Goal: Find specific page/section: Find specific page/section

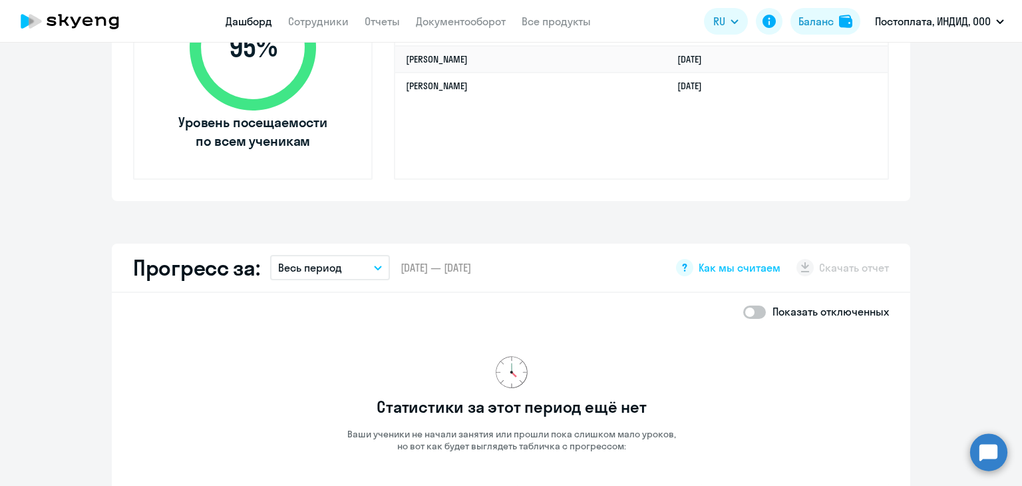
scroll to position [383, 0]
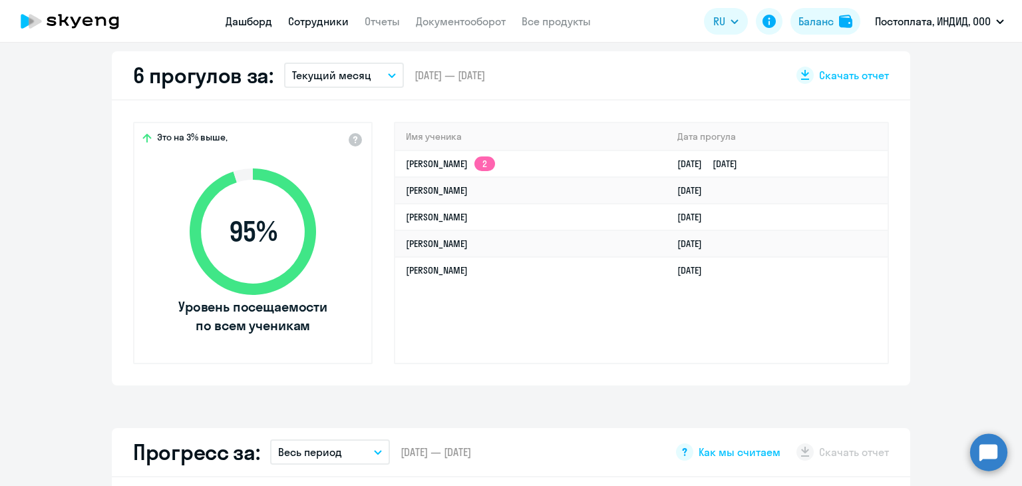
click at [329, 15] on link "Сотрудники" at bounding box center [318, 21] width 61 height 13
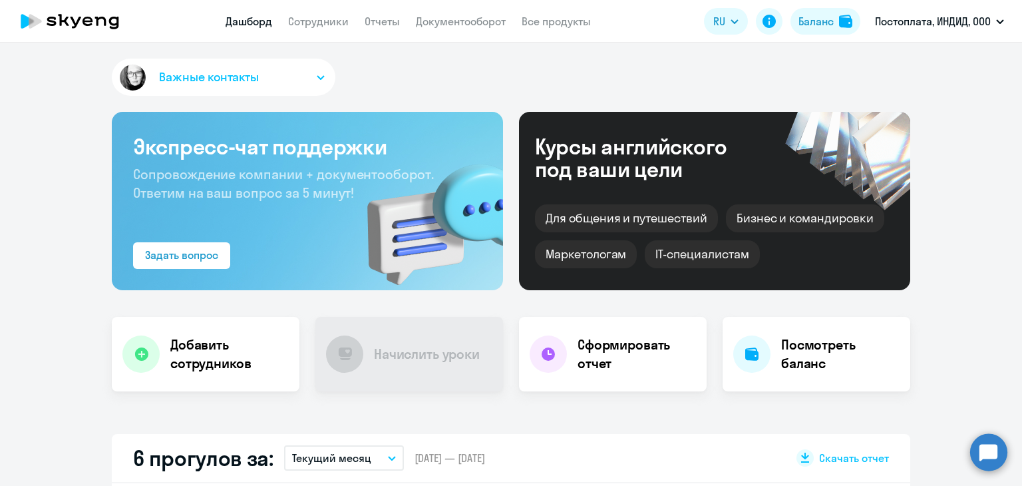
select select "30"
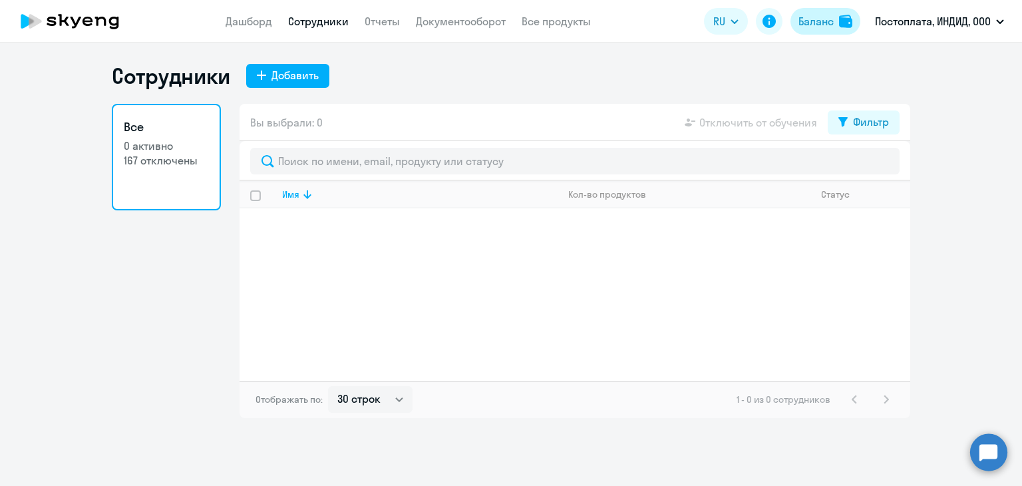
click at [829, 17] on div "Баланс" at bounding box center [816, 21] width 35 height 16
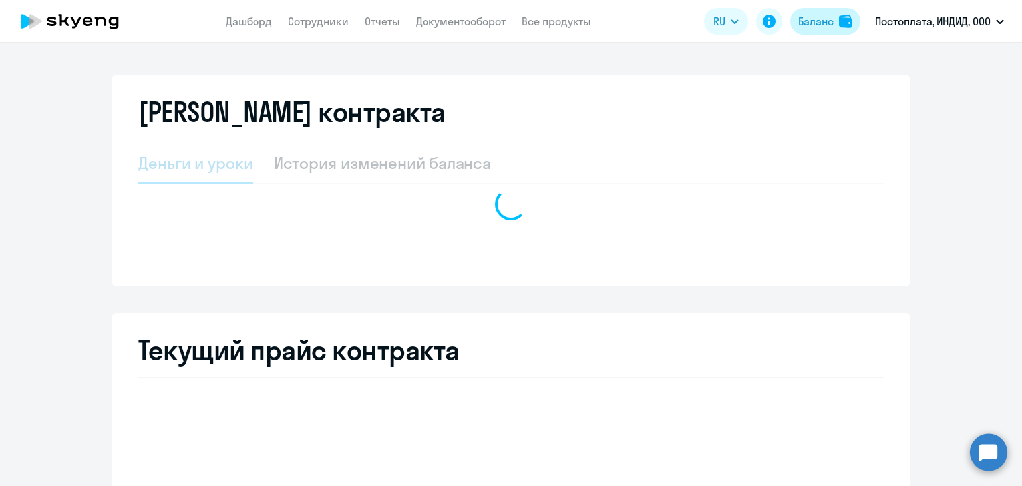
select select "english_adult_not_native_speaker"
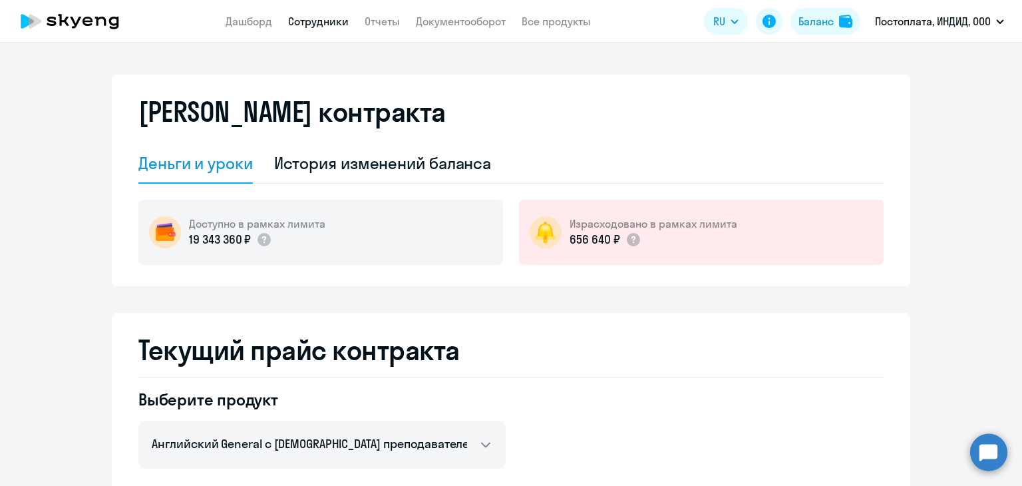
click at [309, 27] on link "Сотрудники" at bounding box center [318, 21] width 61 height 13
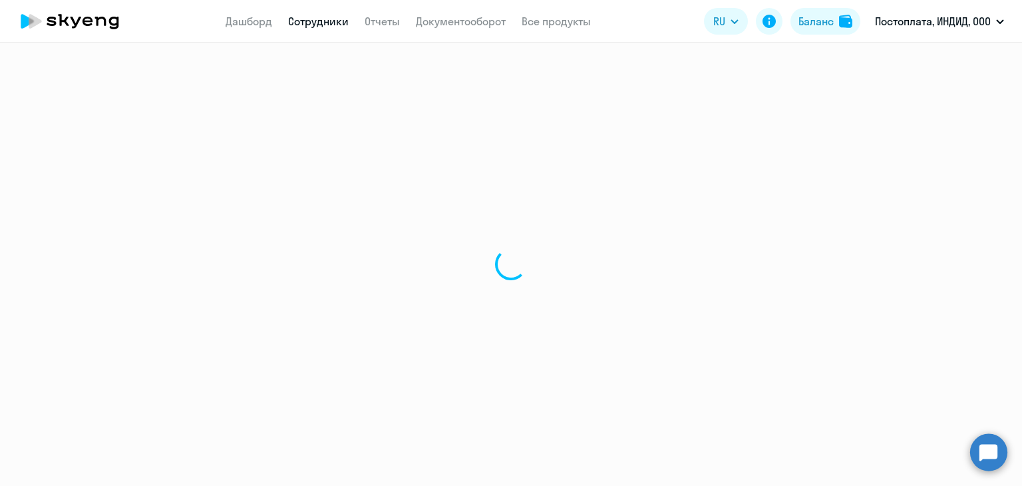
select select "30"
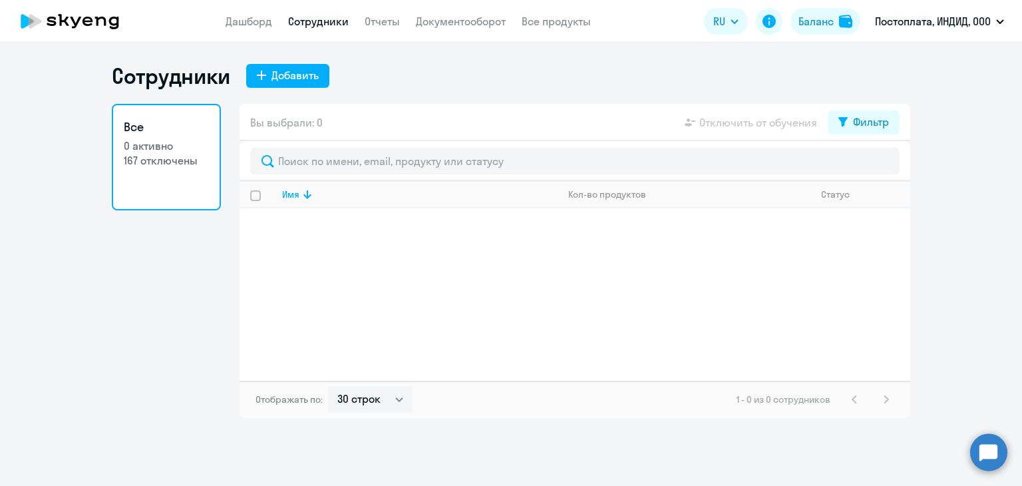
click at [85, 28] on icon at bounding box center [69, 21] width 117 height 33
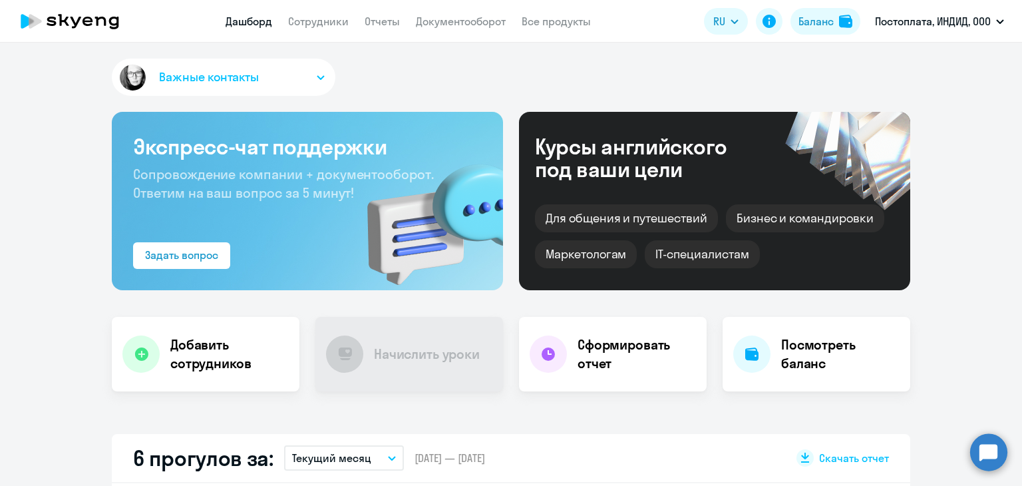
click at [206, 77] on span "Важные контакты" at bounding box center [209, 77] width 100 height 17
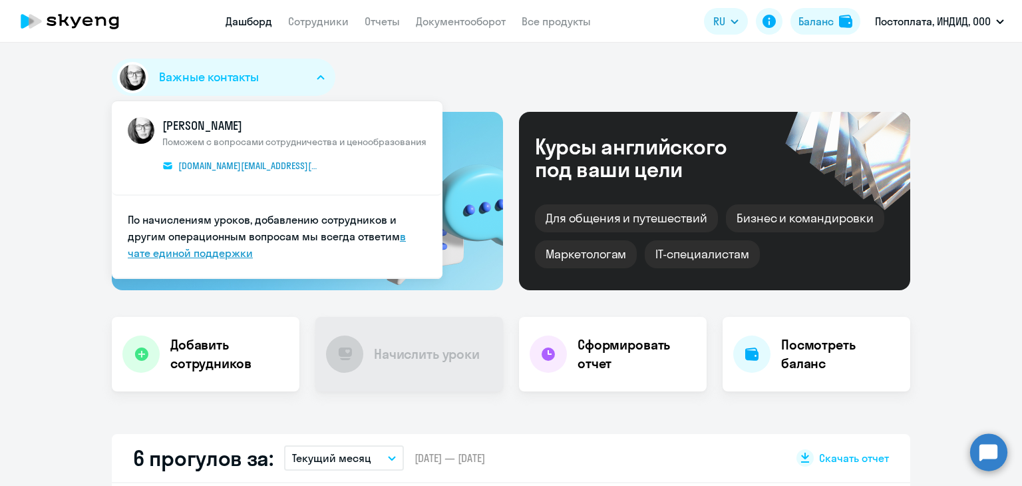
click at [214, 253] on link "в чате единой поддержки" at bounding box center [267, 245] width 278 height 30
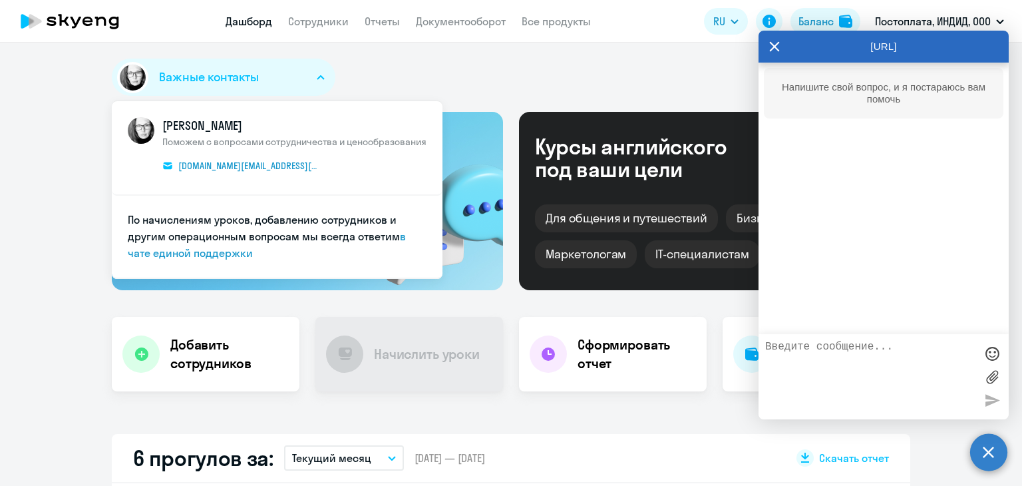
drag, startPoint x: 818, startPoint y: 379, endPoint x: 816, endPoint y: 361, distance: 17.4
click at [817, 377] on textarea at bounding box center [870, 377] width 210 height 72
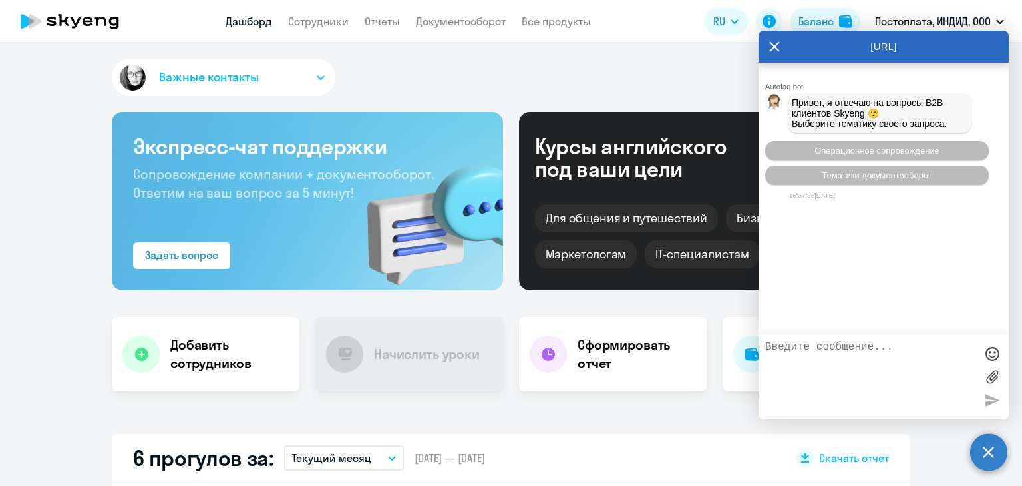
click at [821, 357] on textarea at bounding box center [870, 377] width 210 height 72
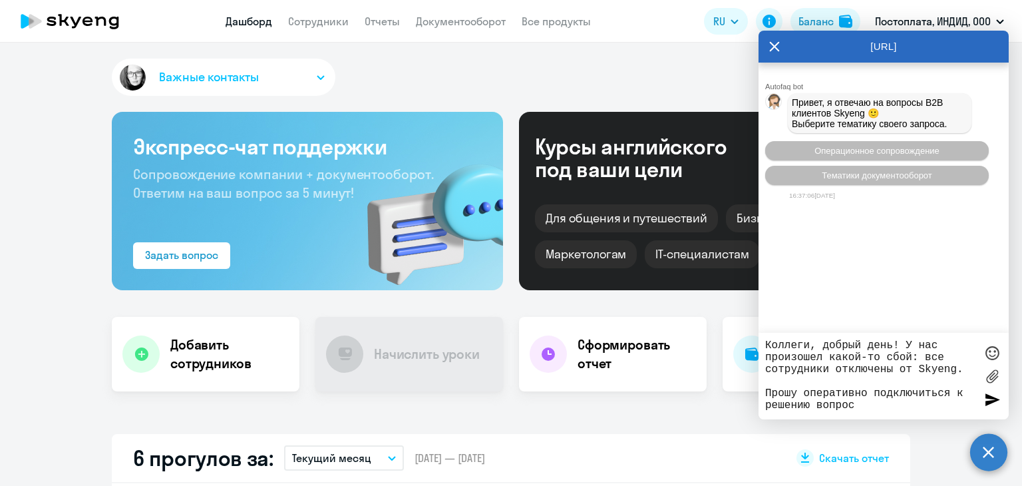
type textarea "Коллеги, добрый день! У нас произошел какой-то сбой: все сотрудники отключены о…"
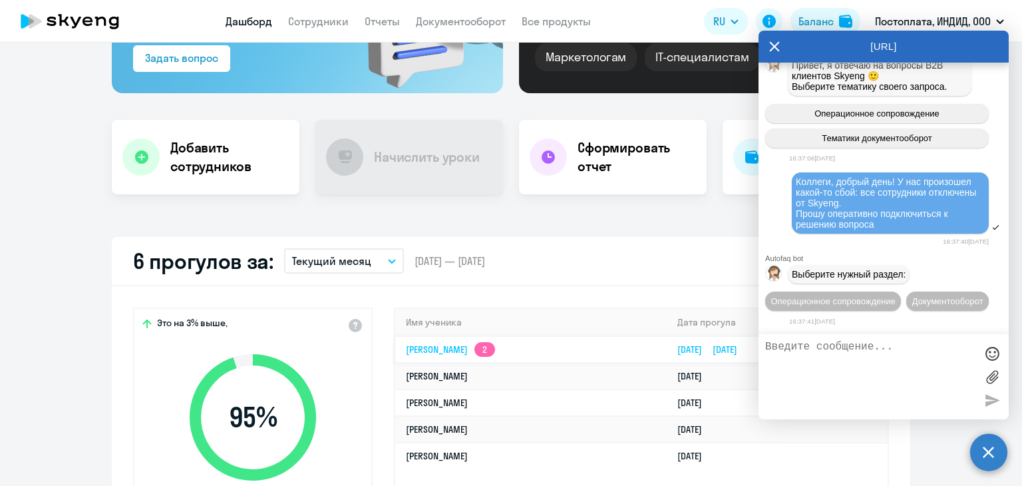
scroll to position [333, 0]
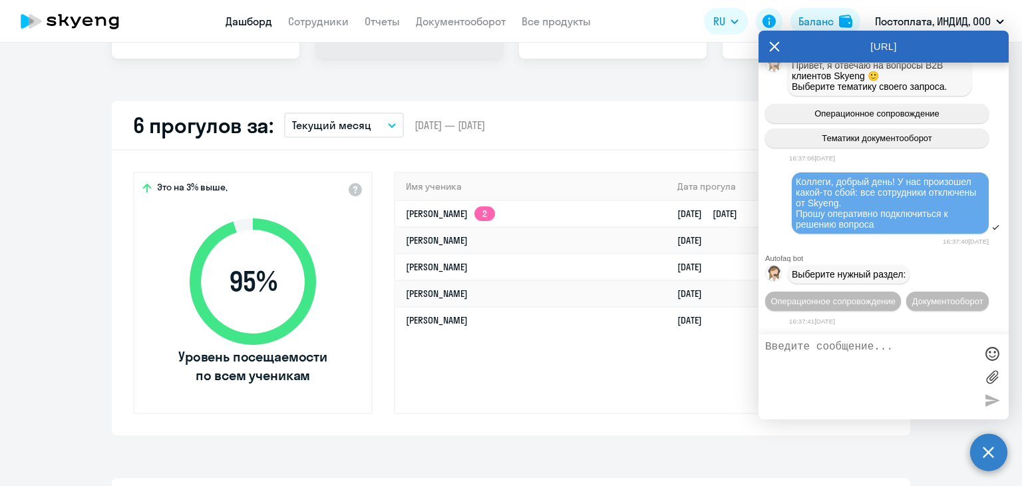
click at [72, 251] on app-truancy-attendance-dashboard "6 прогулов за: Текущий месяц – 01.10.2025 — 31.10.2025 Скачать отчет Это на 3% …" at bounding box center [511, 268] width 1022 height 334
click at [777, 45] on icon at bounding box center [774, 47] width 11 height 32
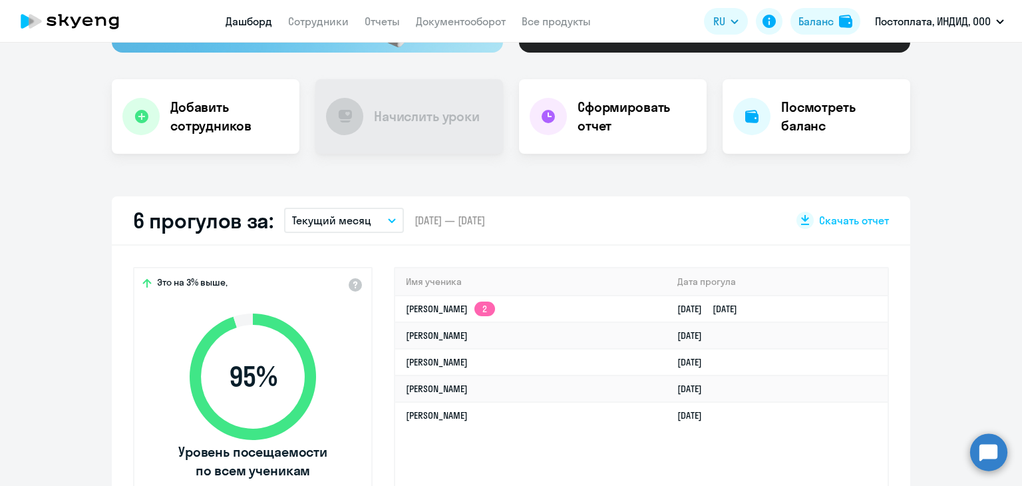
scroll to position [67, 0]
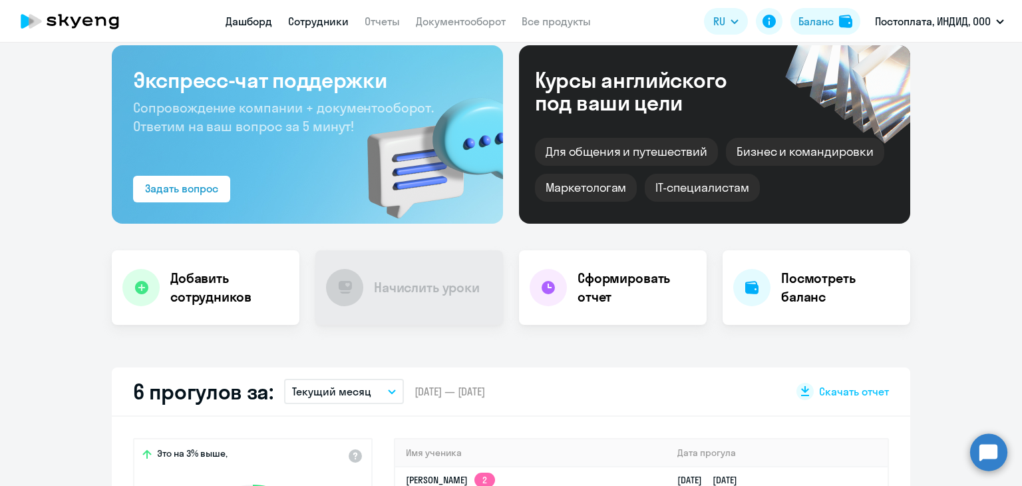
click at [327, 25] on link "Сотрудники" at bounding box center [318, 21] width 61 height 13
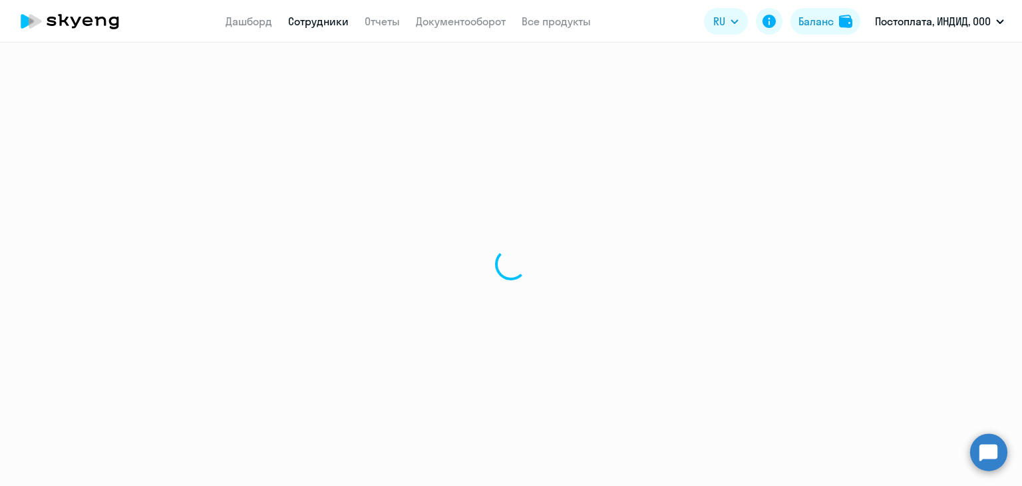
select select "30"
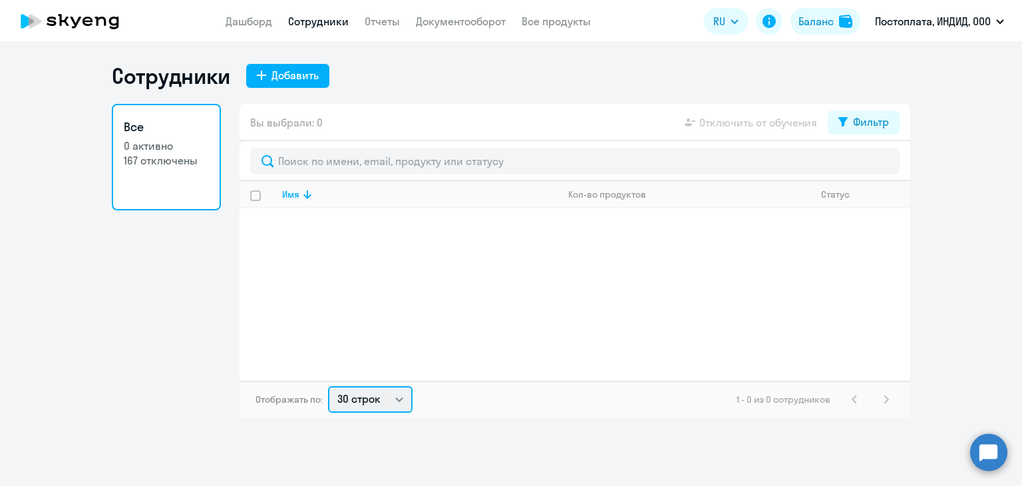
click at [387, 397] on select "30 строк 50 строк 100 строк" at bounding box center [370, 399] width 85 height 27
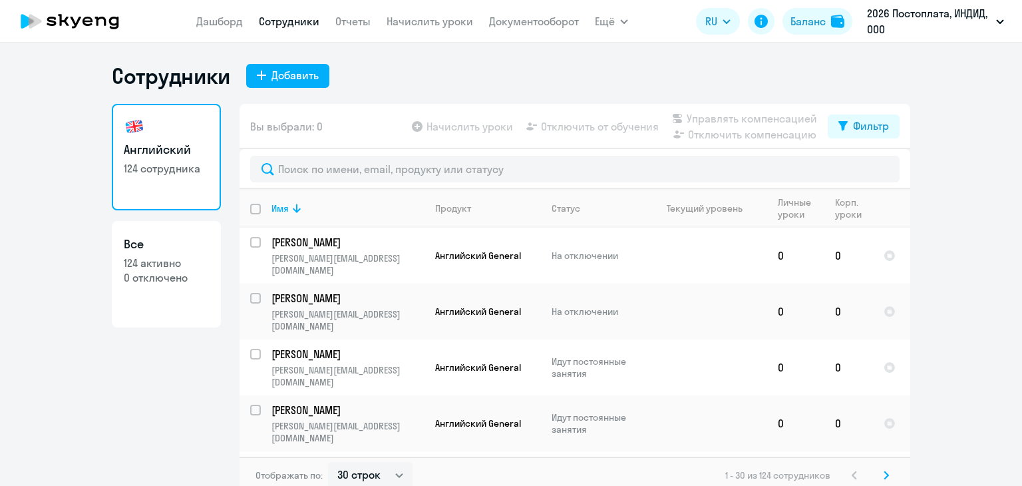
select select "30"
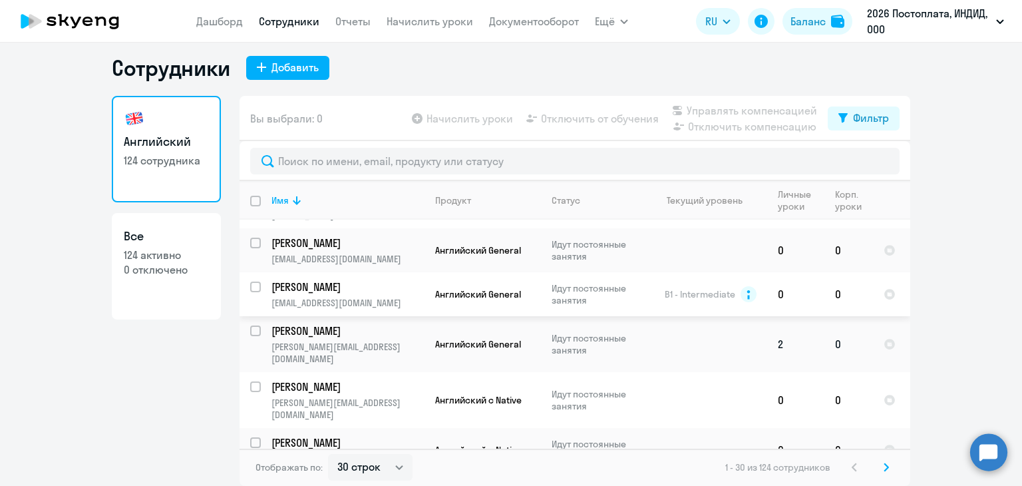
scroll to position [1161, 0]
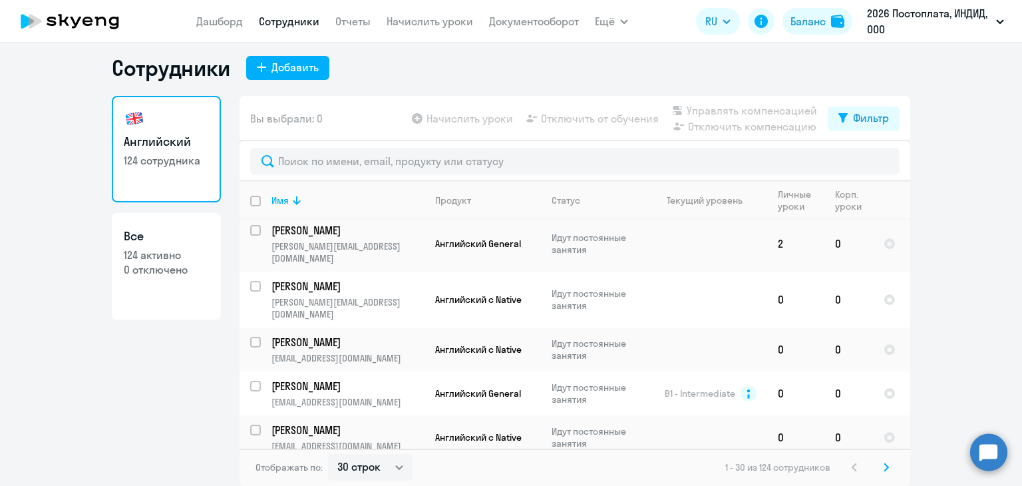
click at [884, 467] on svg-icon at bounding box center [886, 467] width 16 height 16
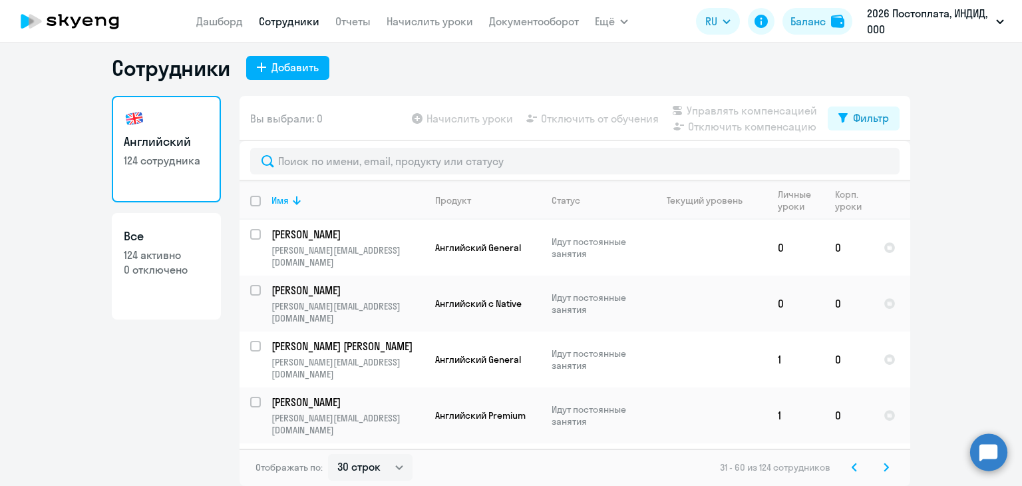
click at [871, 468] on div "31 - 60 из 124 сотрудников" at bounding box center [807, 467] width 174 height 16
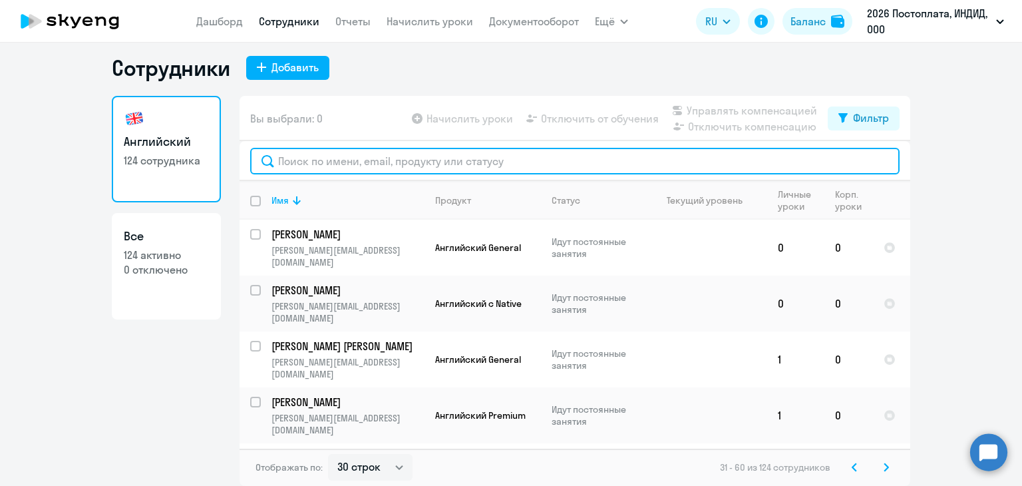
click at [311, 160] on input "text" at bounding box center [575, 161] width 650 height 27
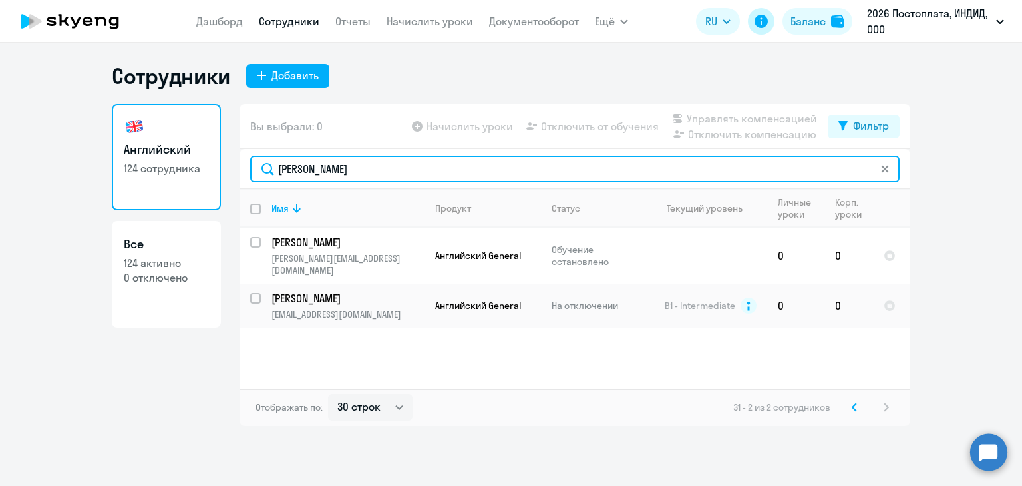
type input "[PERSON_NAME]"
drag, startPoint x: 339, startPoint y: 168, endPoint x: 251, endPoint y: 160, distance: 88.9
click at [251, 160] on input "[PERSON_NAME]" at bounding box center [575, 169] width 650 height 27
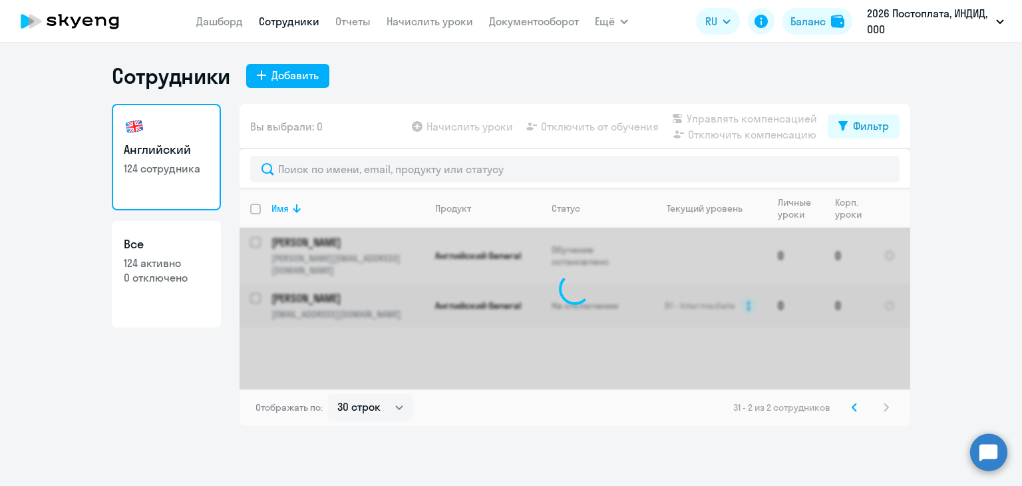
click at [112, 354] on div "Английский 124 сотрудника Все 124 активно 0 отключено" at bounding box center [166, 265] width 109 height 322
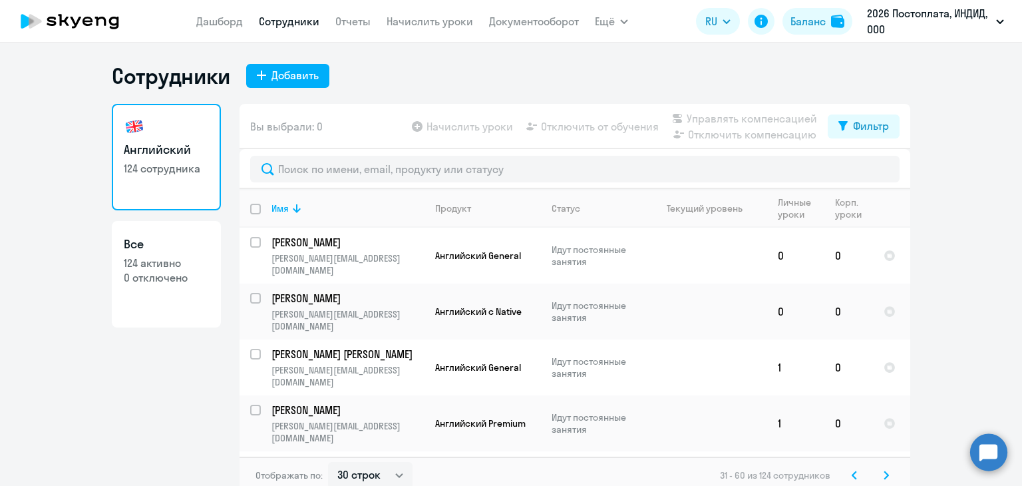
drag, startPoint x: 207, startPoint y: 25, endPoint x: 287, endPoint y: 45, distance: 83.1
click at [207, 25] on link "Дашборд" at bounding box center [219, 21] width 47 height 13
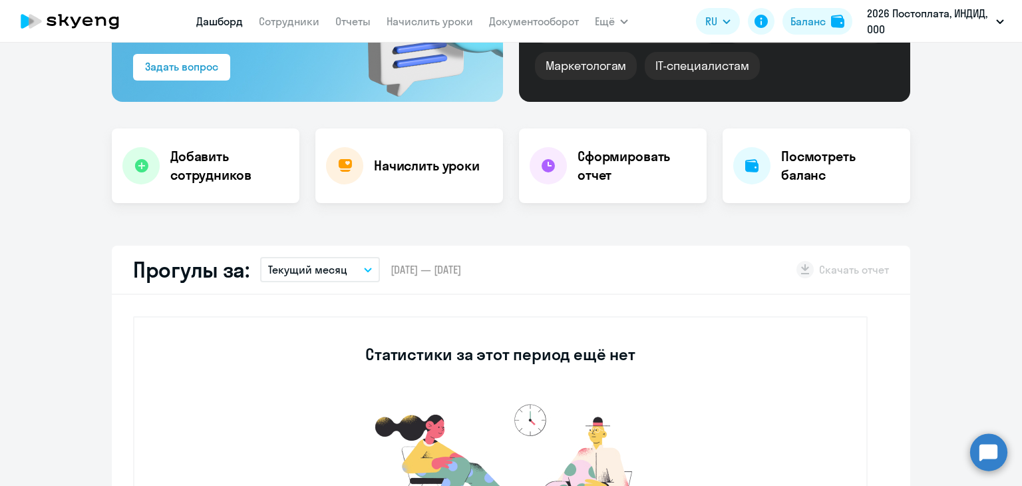
scroll to position [200, 0]
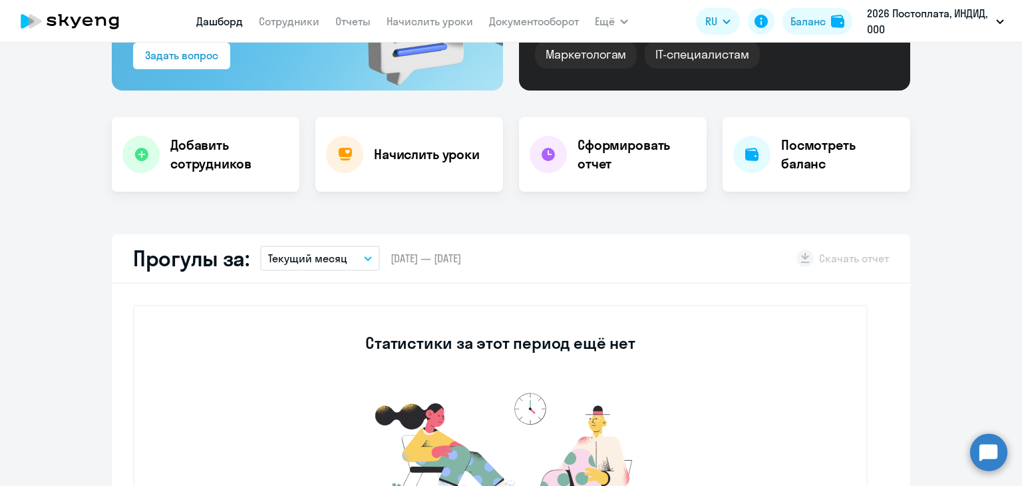
select select "30"
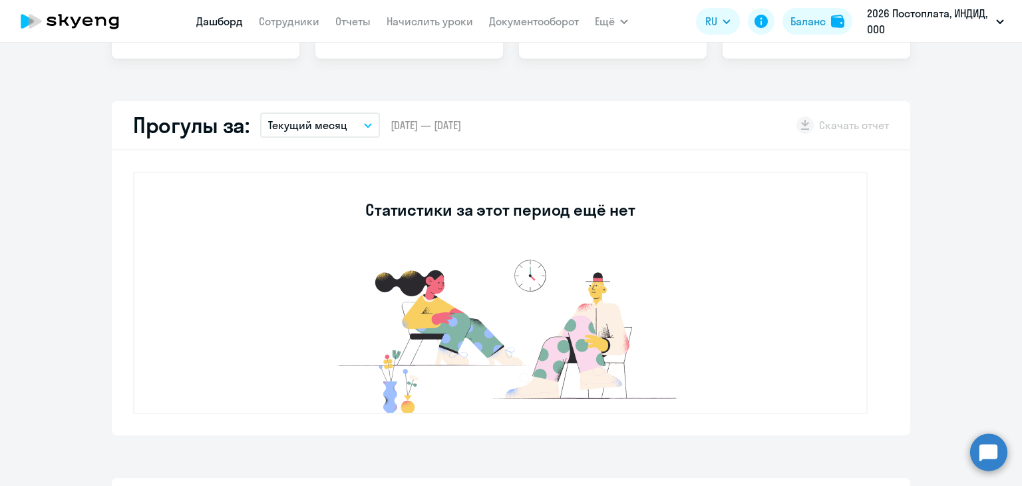
scroll to position [67, 0]
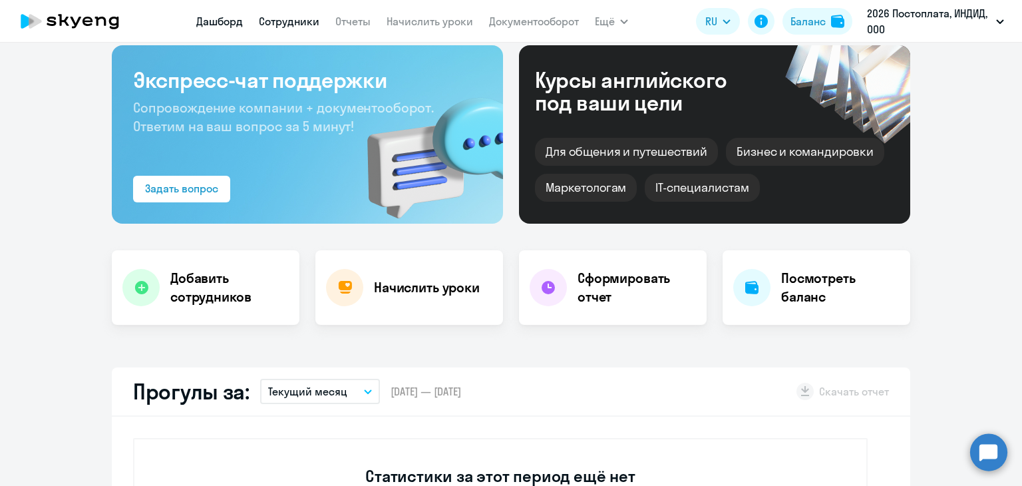
click at [297, 17] on link "Сотрудники" at bounding box center [289, 21] width 61 height 13
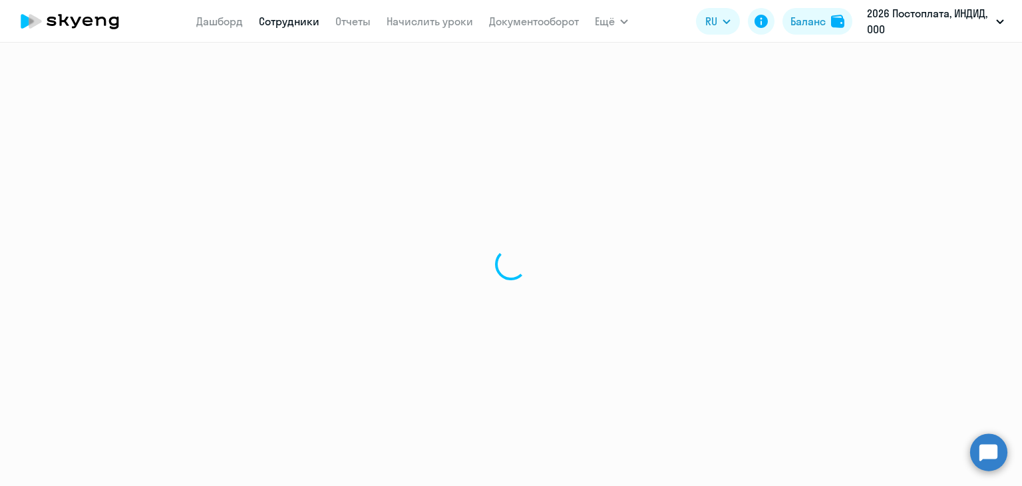
select select "30"
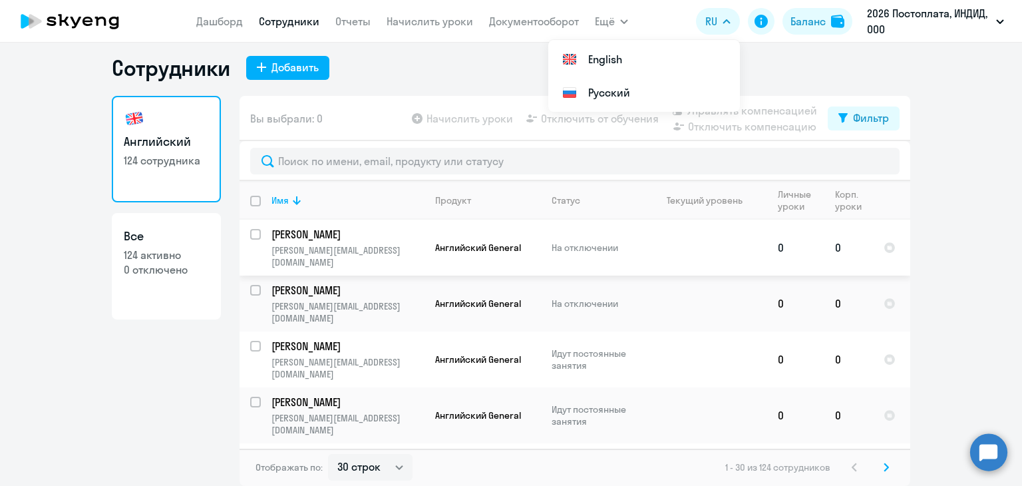
click at [359, 251] on p "[PERSON_NAME][EMAIL_ADDRESS][DOMAIN_NAME]" at bounding box center [348, 256] width 152 height 24
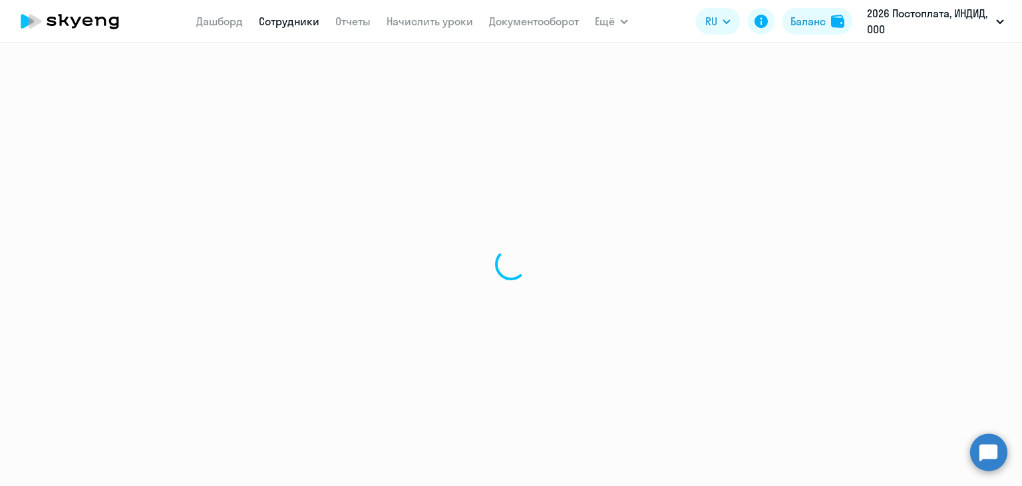
select select "english"
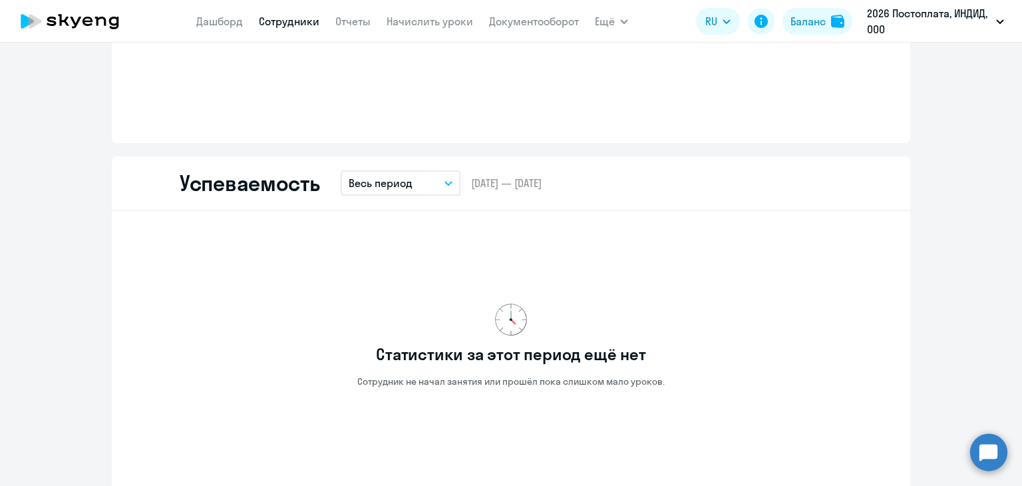
scroll to position [675, 0]
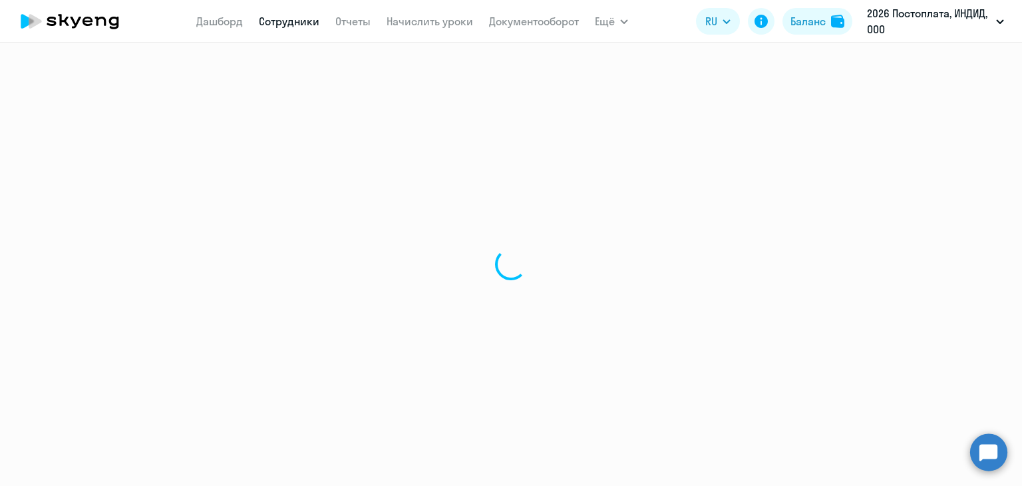
select select "30"
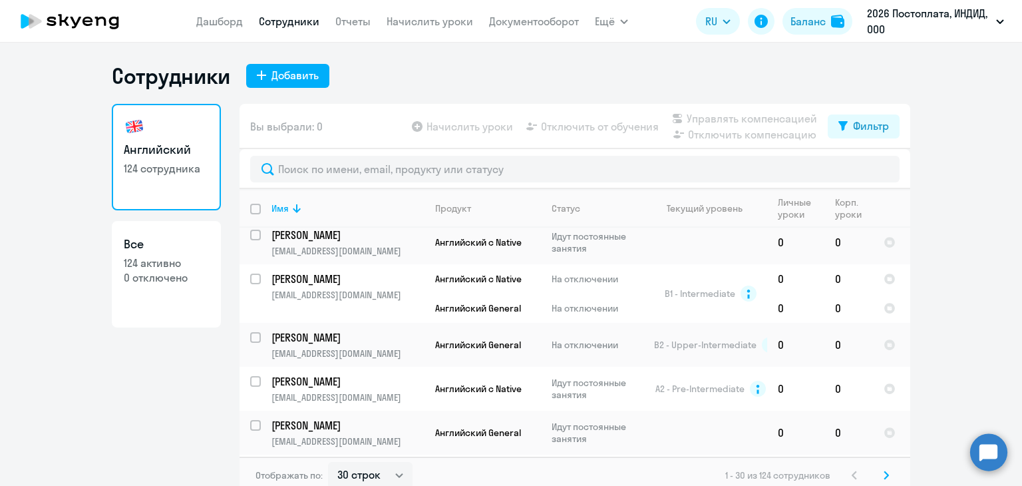
scroll to position [399, 0]
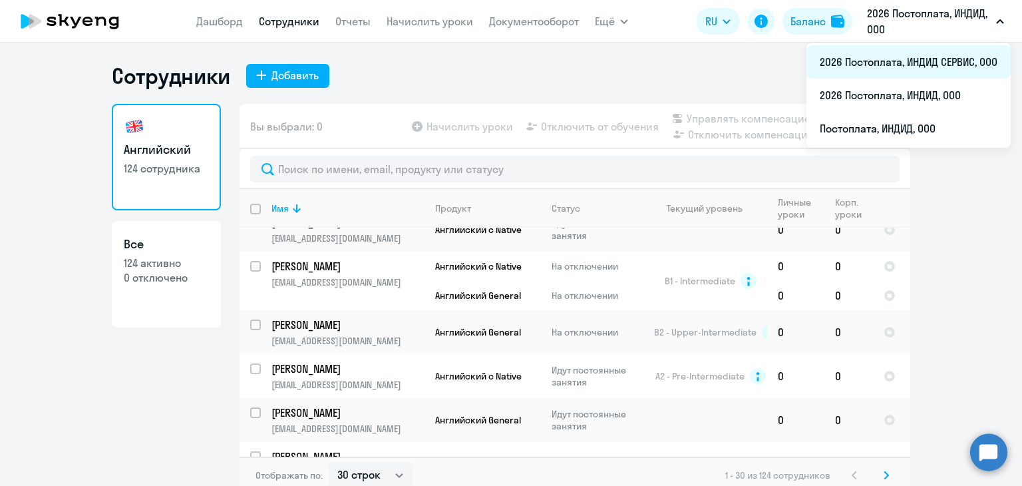
click at [969, 62] on li "2026 Постоплата, ИНДИД СЕРВИС, ООО" at bounding box center [909, 61] width 204 height 33
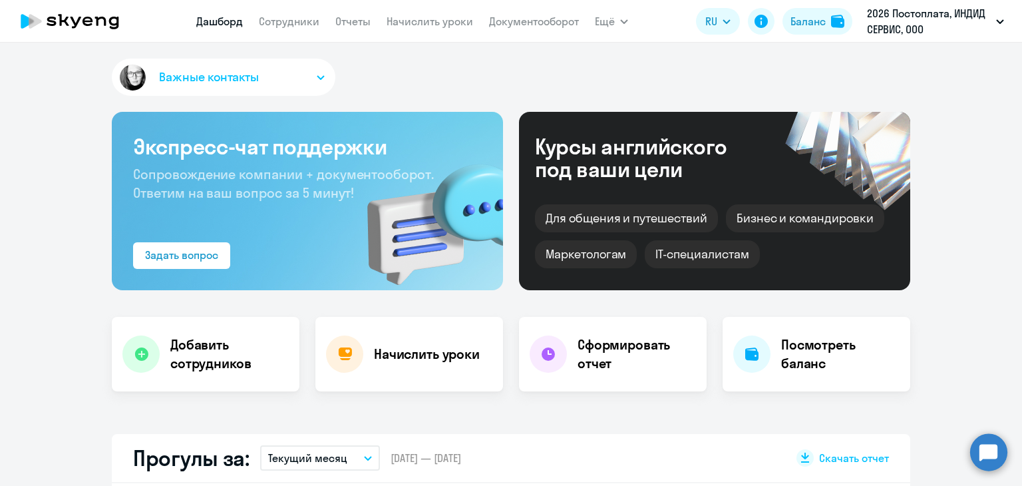
select select "30"
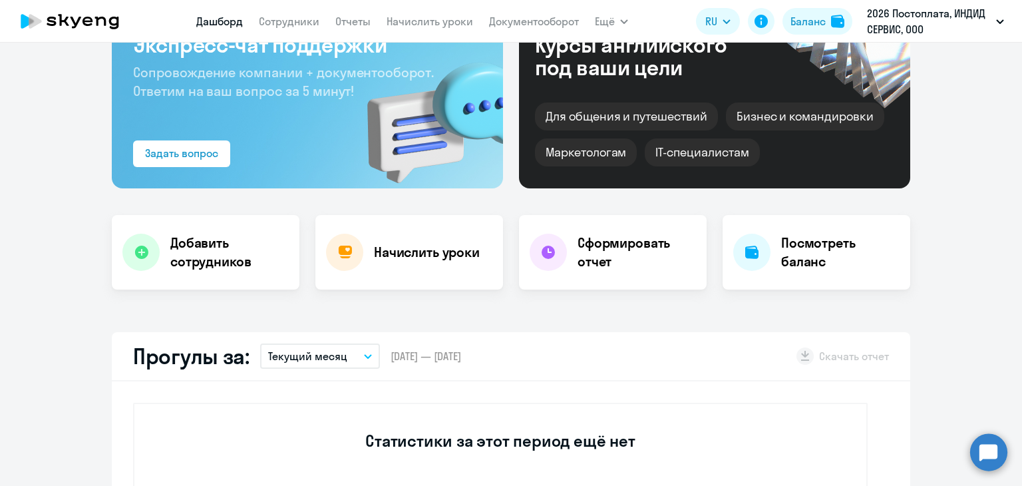
scroll to position [67, 0]
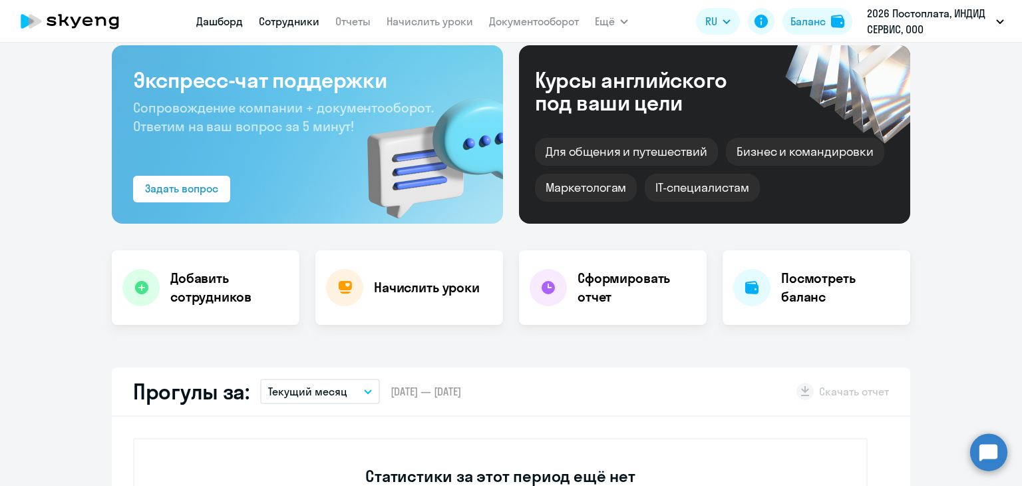
click at [295, 25] on link "Сотрудники" at bounding box center [289, 21] width 61 height 13
select select "30"
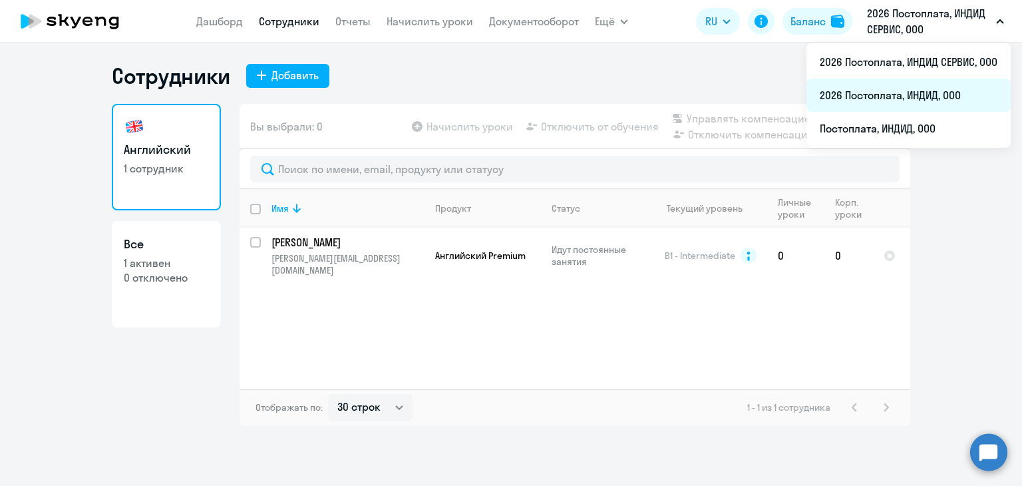
click at [930, 94] on li "2026 Постоплата, ИНДИД, ООО" at bounding box center [909, 95] width 204 height 33
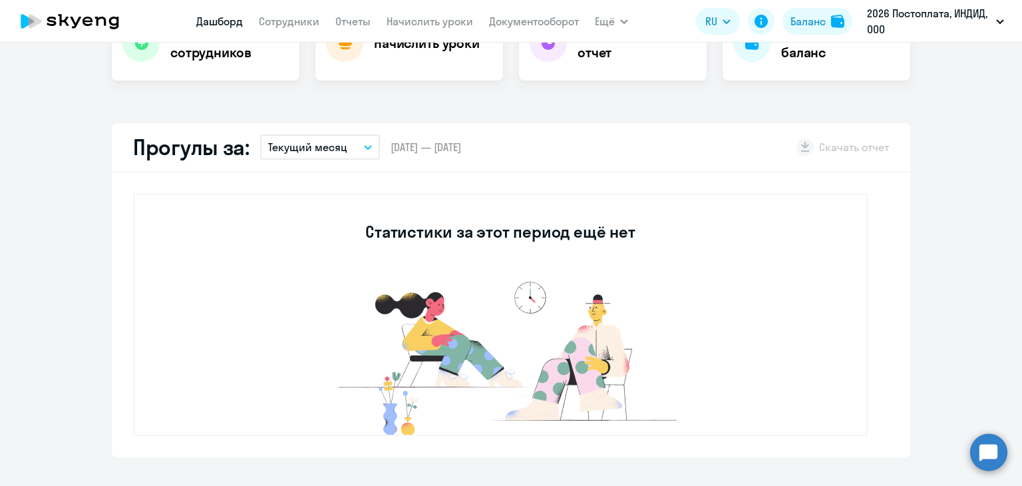
select select "30"
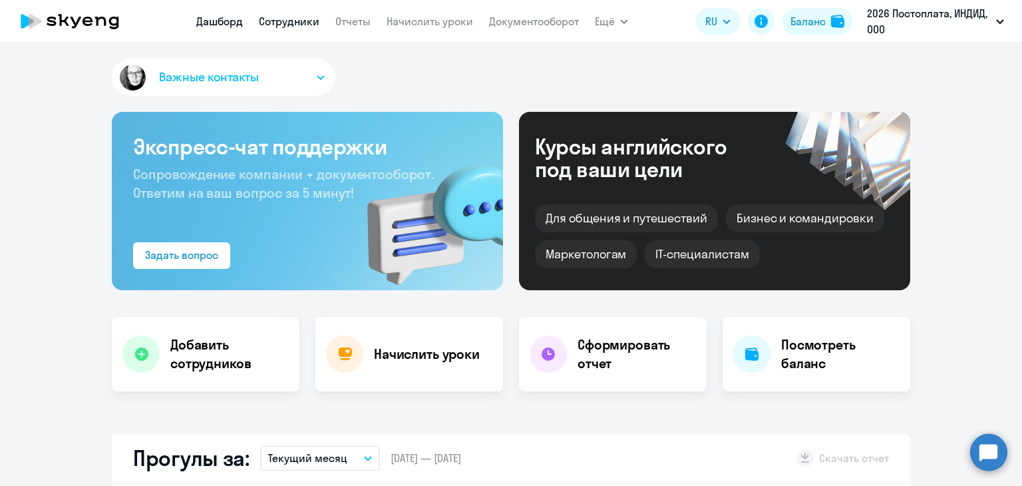
click at [301, 22] on link "Сотрудники" at bounding box center [289, 21] width 61 height 13
select select "30"
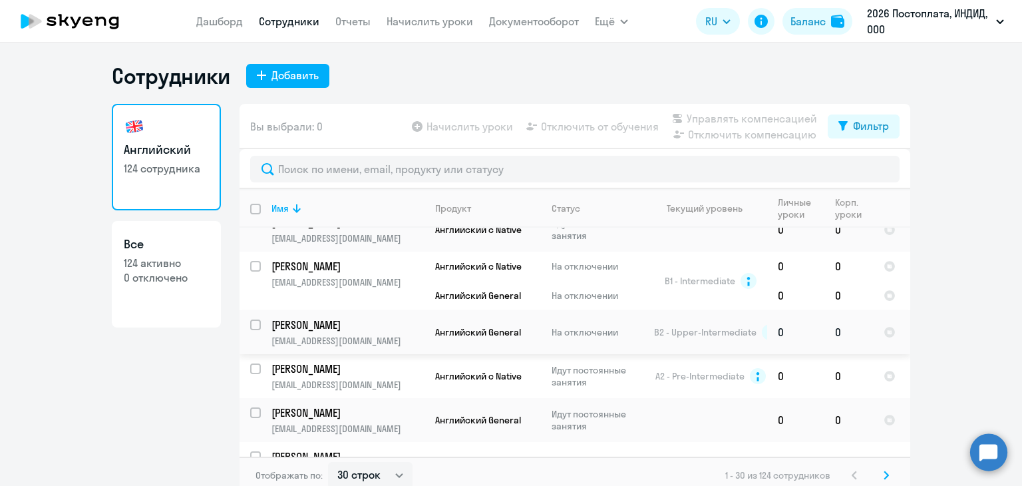
scroll to position [333, 0]
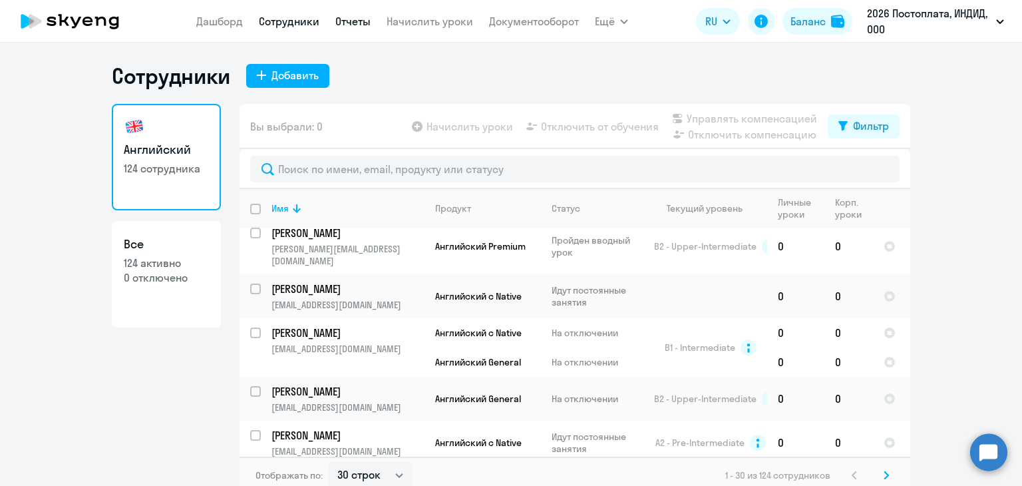
click at [359, 22] on link "Отчеты" at bounding box center [352, 21] width 35 height 13
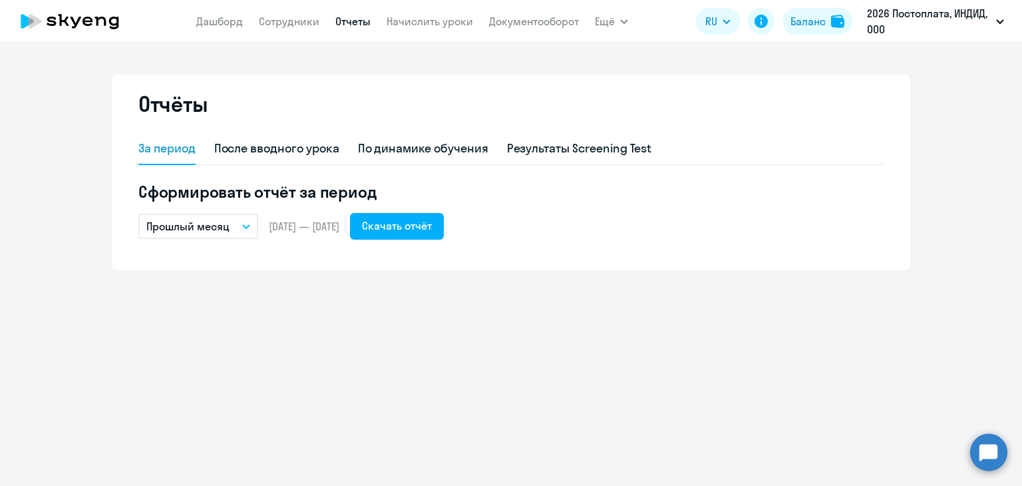
click at [249, 228] on icon "button" at bounding box center [246, 226] width 8 height 5
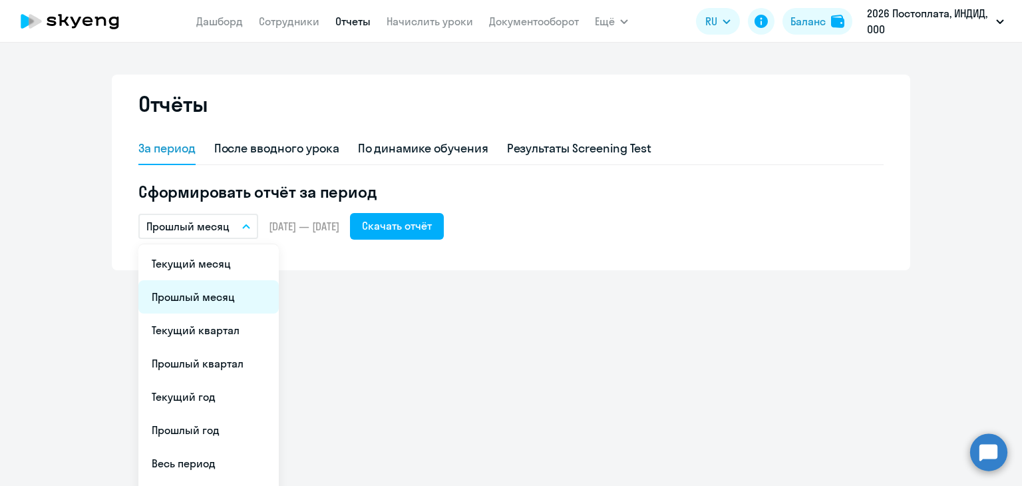
click at [220, 290] on li "Прошлый месяц" at bounding box center [208, 296] width 140 height 33
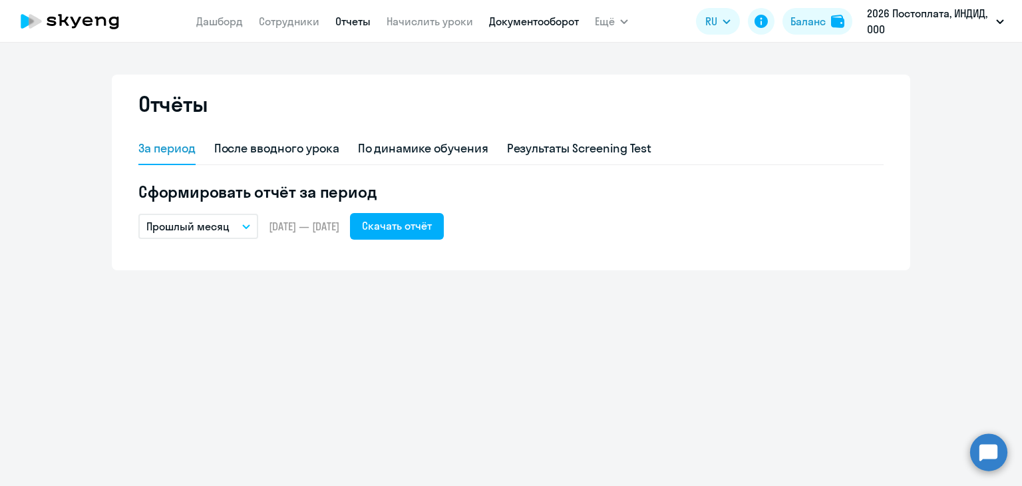
click at [530, 17] on link "Документооборот" at bounding box center [534, 21] width 90 height 13
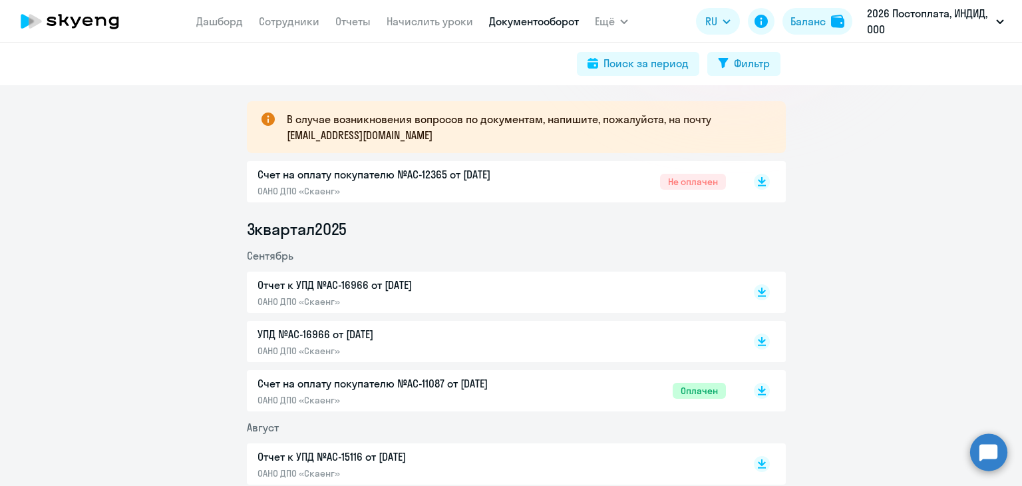
scroll to position [200, 0]
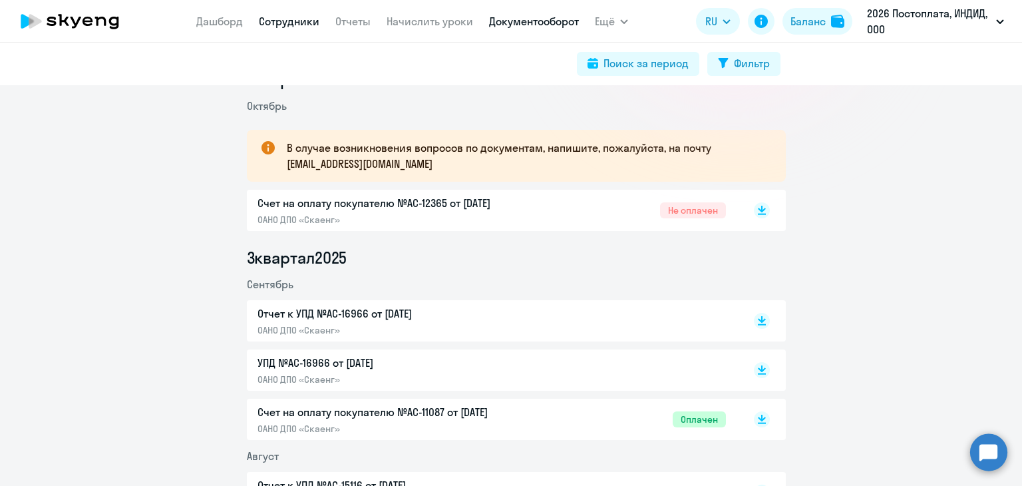
click at [298, 23] on link "Сотрудники" at bounding box center [289, 21] width 61 height 13
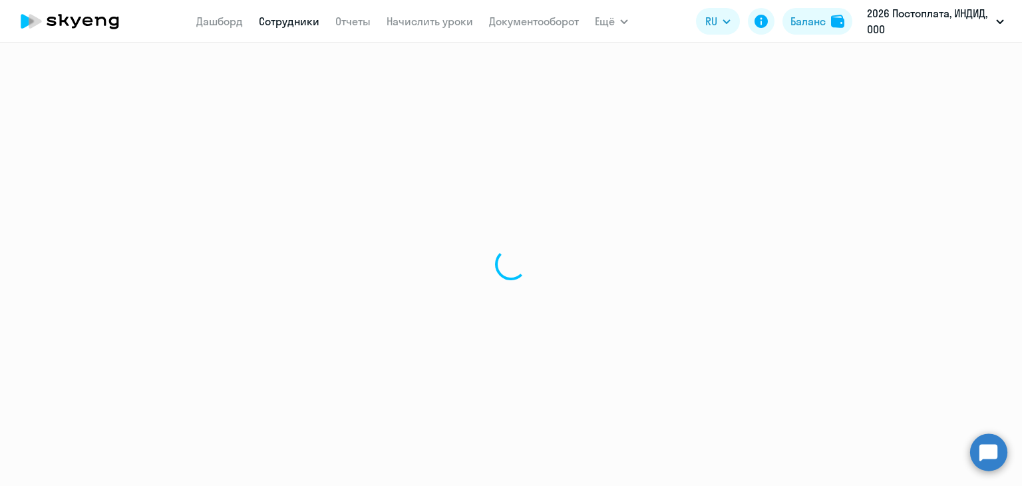
select select "30"
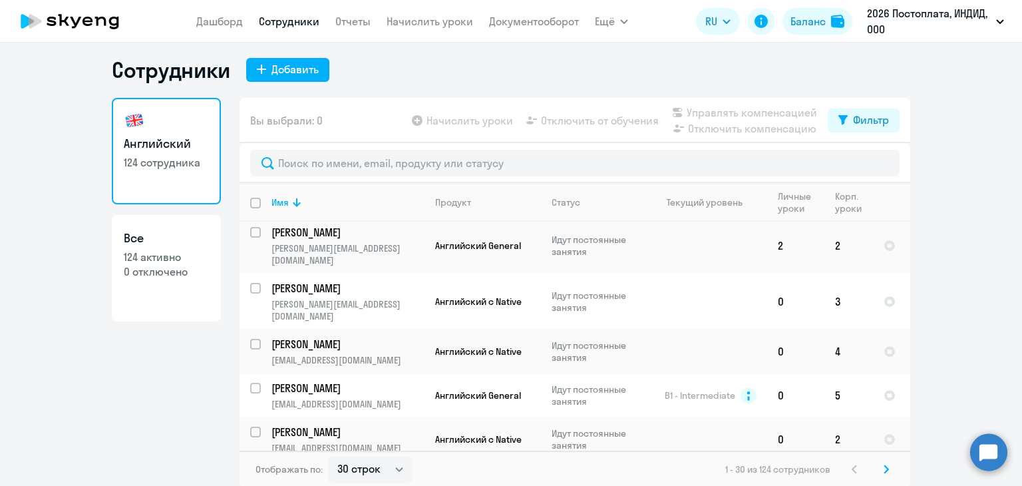
scroll to position [8, 0]
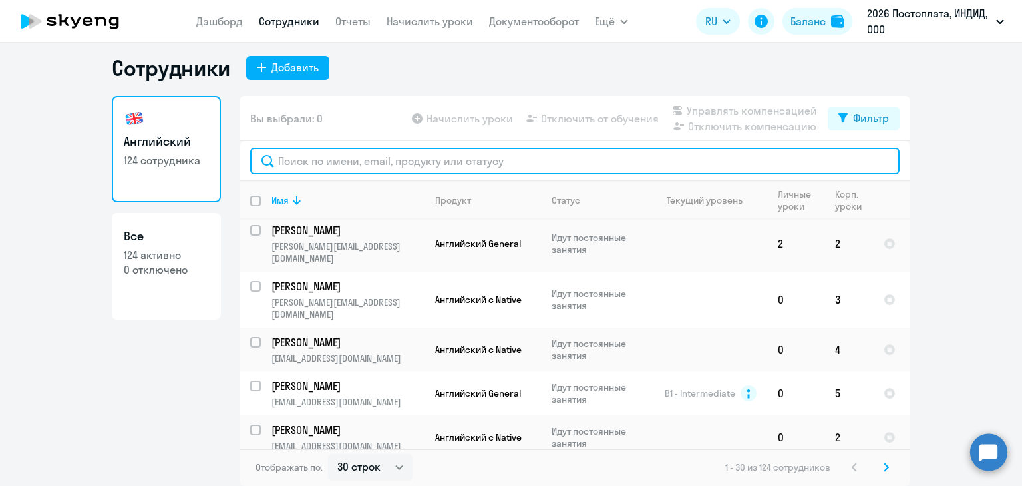
click at [323, 161] on input "text" at bounding box center [575, 161] width 650 height 27
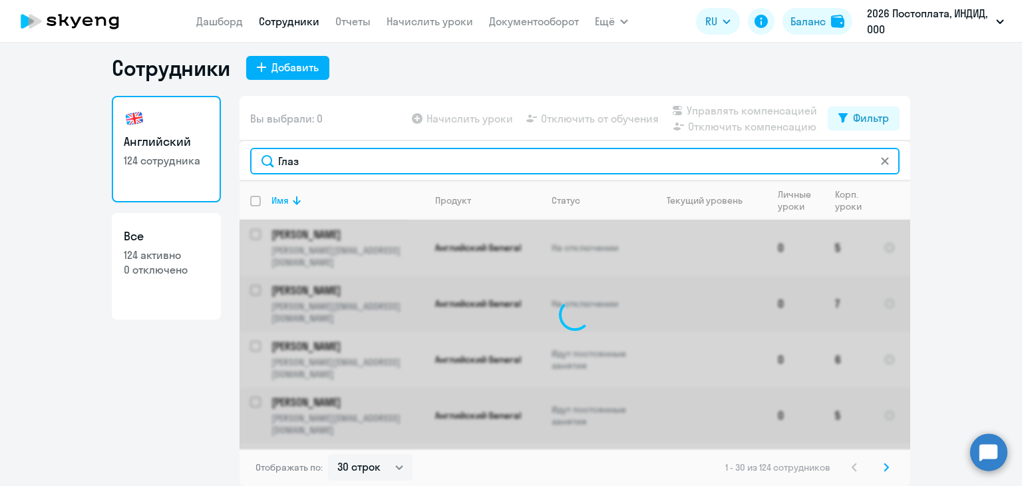
type input "Глазы"
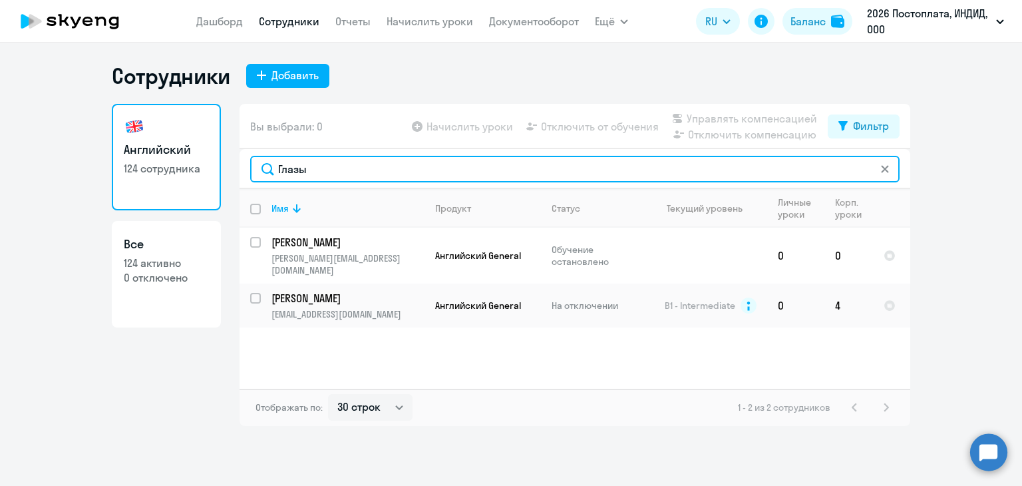
drag, startPoint x: 325, startPoint y: 170, endPoint x: 274, endPoint y: 160, distance: 51.7
click at [274, 160] on input "Глазы" at bounding box center [575, 169] width 650 height 27
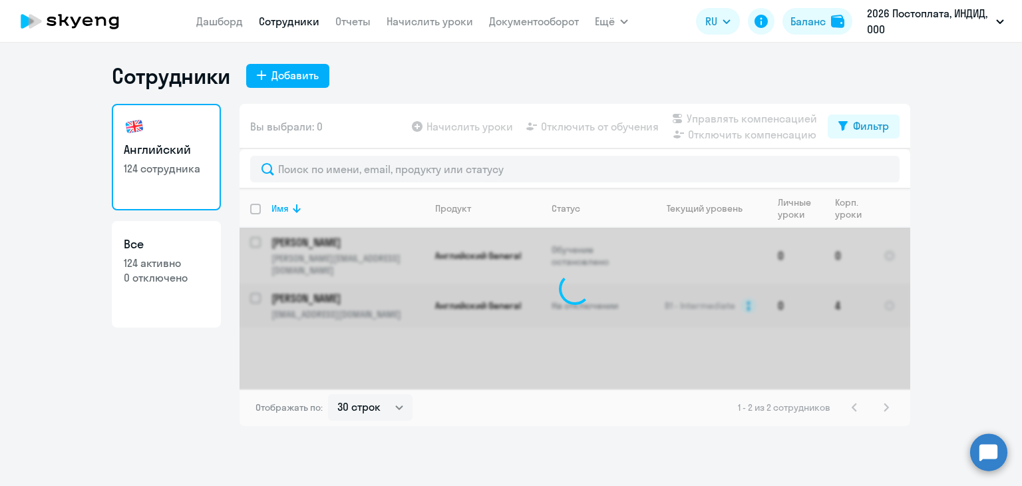
click at [162, 398] on div "Английский 124 сотрудника Все 124 активно 0 отключено" at bounding box center [166, 265] width 109 height 322
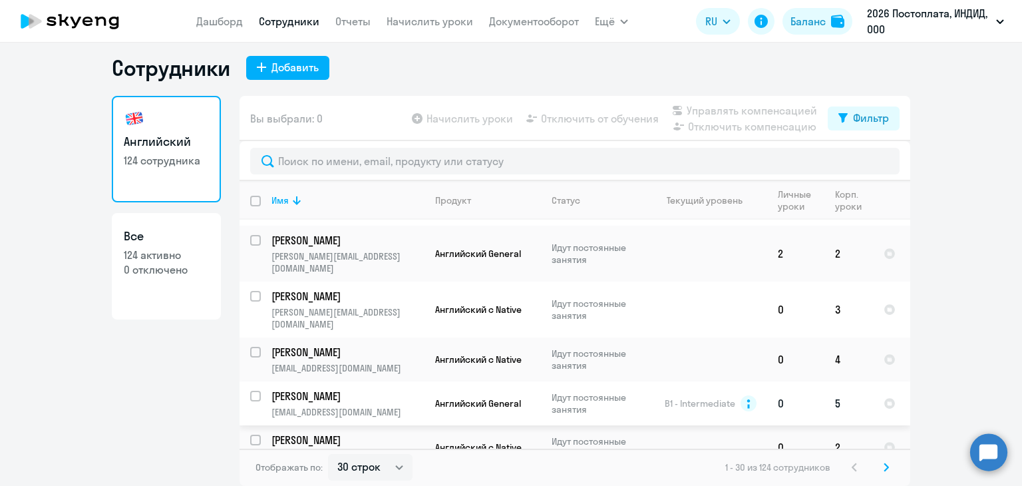
scroll to position [1161, 0]
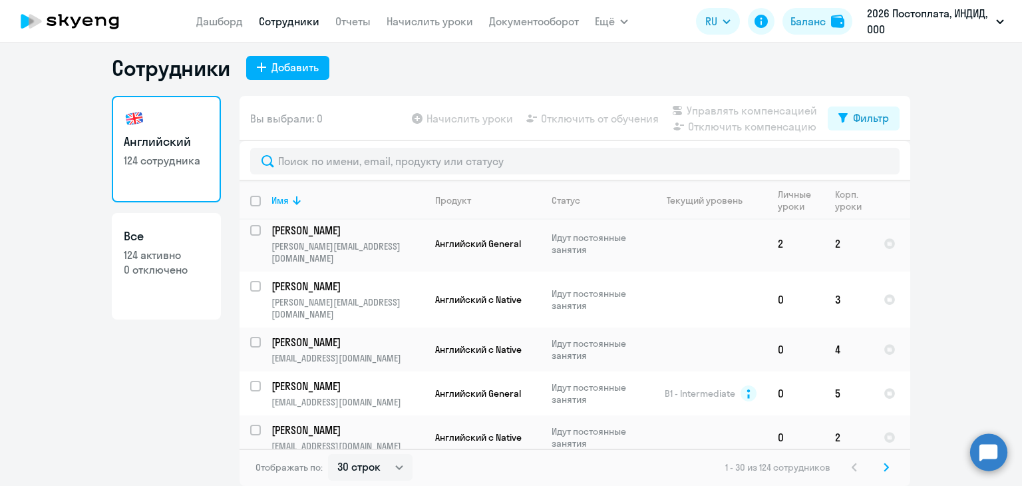
click at [884, 468] on icon at bounding box center [886, 467] width 5 height 9
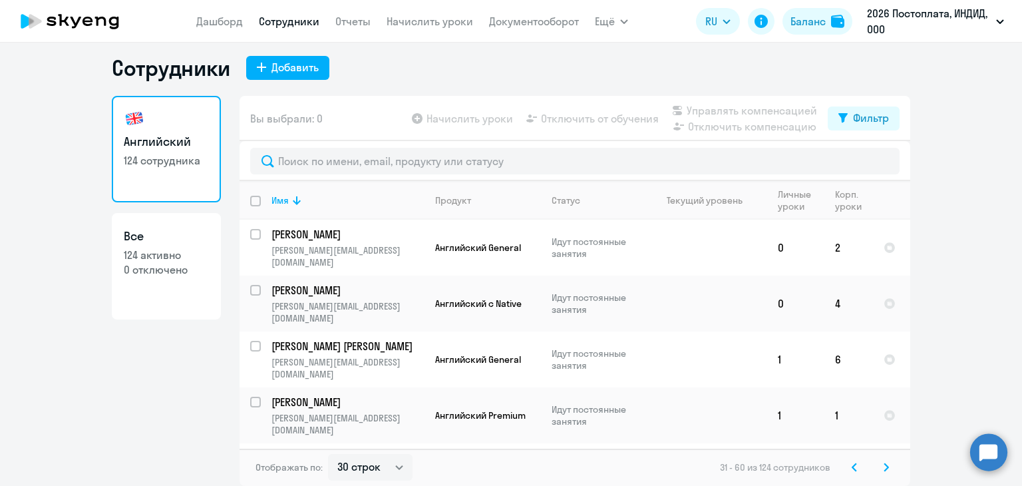
click at [884, 469] on icon at bounding box center [886, 467] width 5 height 9
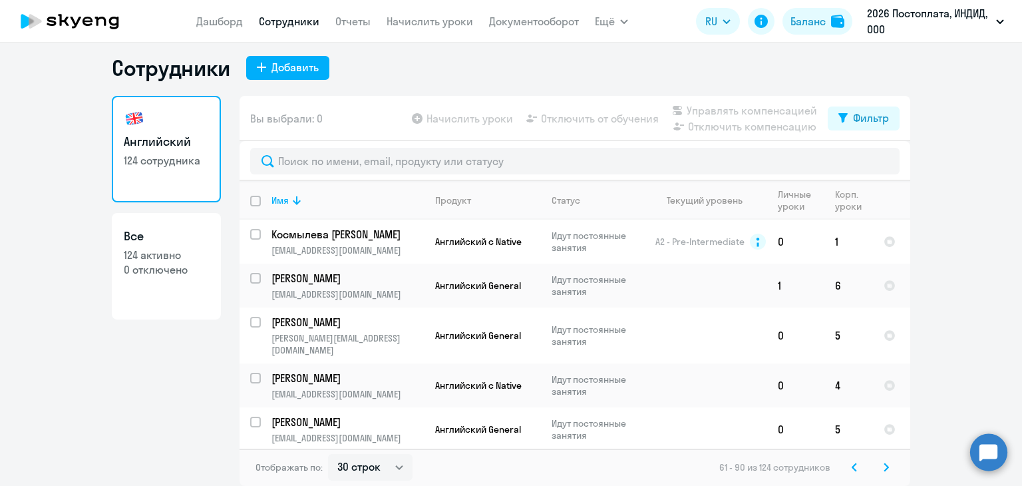
click at [884, 469] on icon at bounding box center [886, 467] width 5 height 9
click at [852, 469] on svg-icon at bounding box center [855, 467] width 16 height 16
click at [855, 465] on svg-icon at bounding box center [855, 467] width 16 height 16
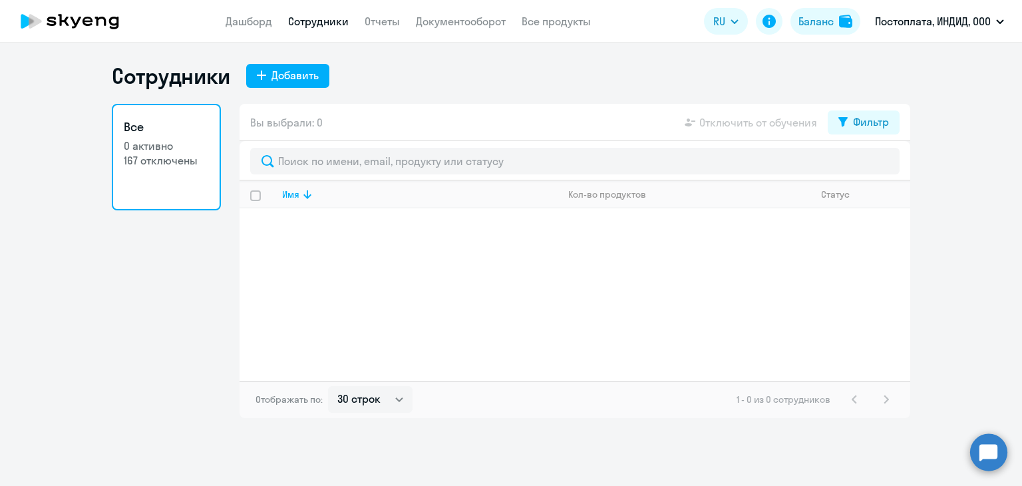
select select "30"
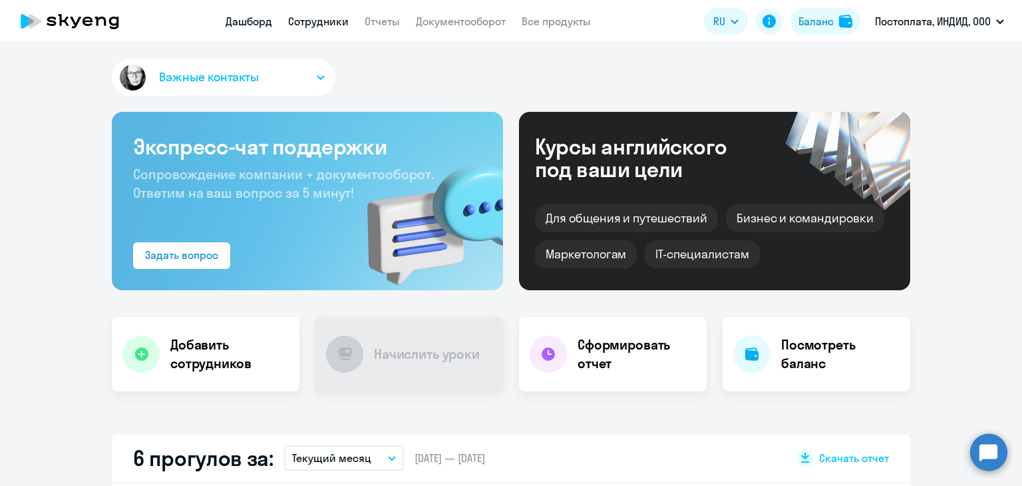
click at [315, 22] on link "Сотрудники" at bounding box center [318, 21] width 61 height 13
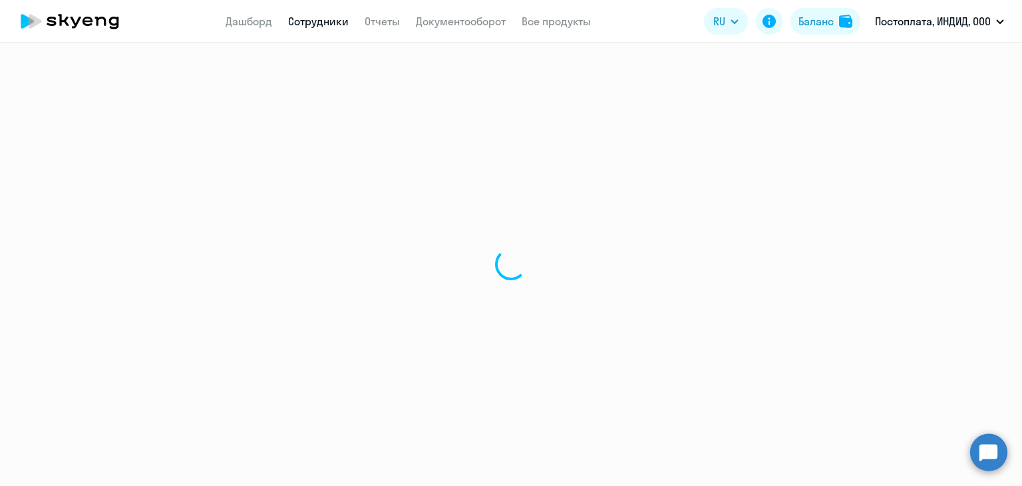
select select "30"
